Goal: Transaction & Acquisition: Subscribe to service/newsletter

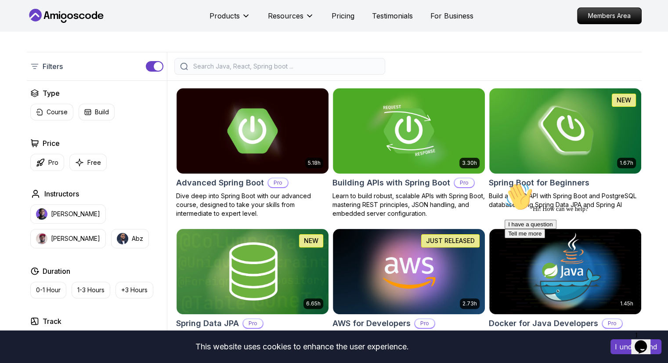
scroll to position [177, 0]
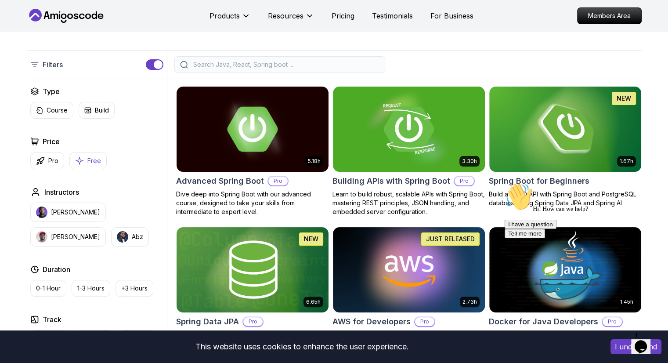
click at [93, 161] on p "Free" at bounding box center [94, 160] width 14 height 9
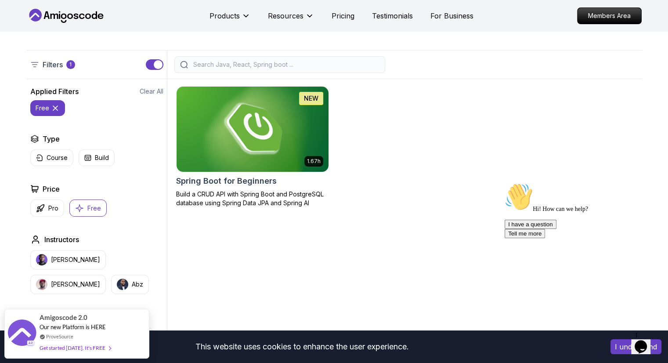
click at [255, 161] on img at bounding box center [251, 128] width 159 height 89
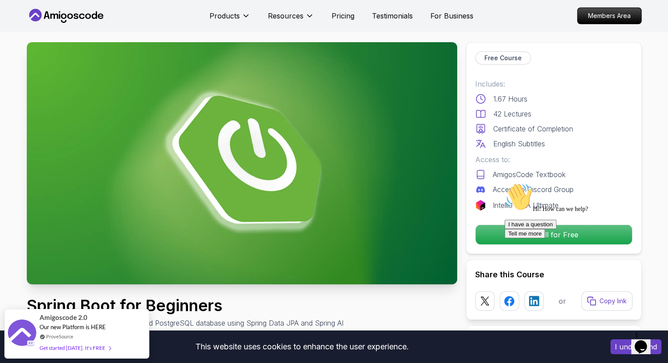
scroll to position [17, 0]
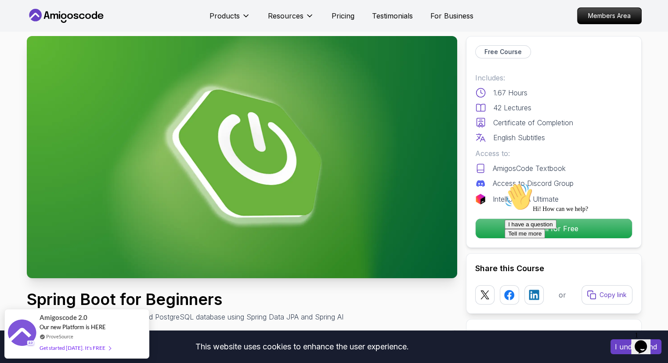
click at [517, 183] on div at bounding box center [583, 183] width 158 height 0
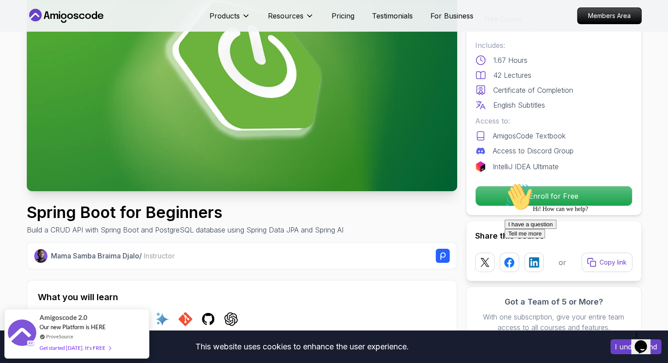
scroll to position [108, 0]
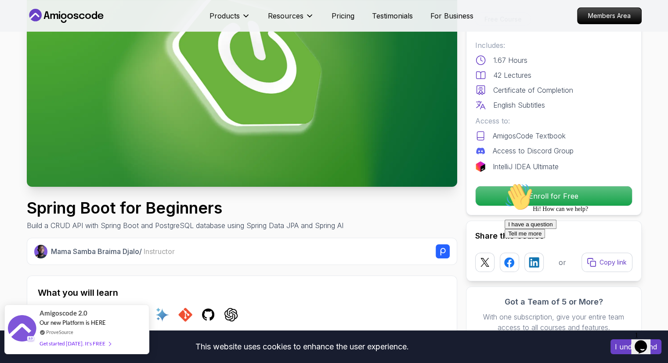
click at [86, 333] on div "ProveSource" at bounding box center [75, 331] width 71 height 7
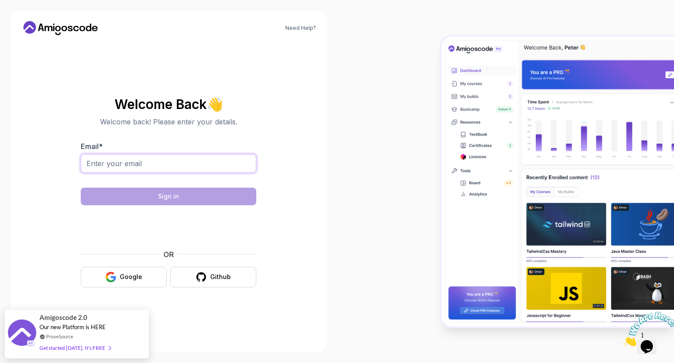
click at [118, 161] on input "Email *" at bounding box center [169, 163] width 176 height 18
type input "mastanmastan63184@gmail.com"
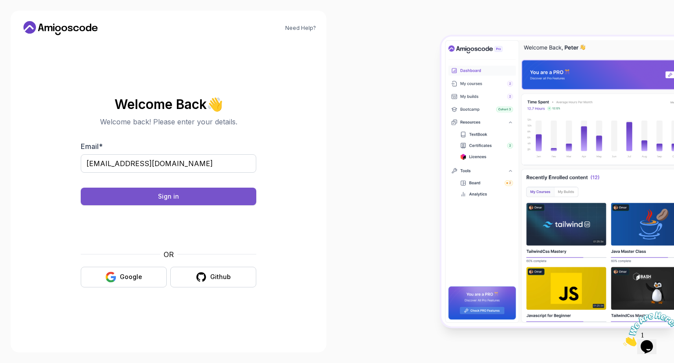
click at [228, 194] on button "Sign in" at bounding box center [169, 196] width 176 height 18
